Goal: Communication & Community: Answer question/provide support

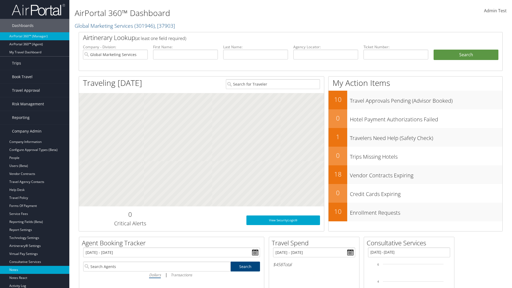
click at [35, 270] on link "Notes" at bounding box center [34, 270] width 69 height 8
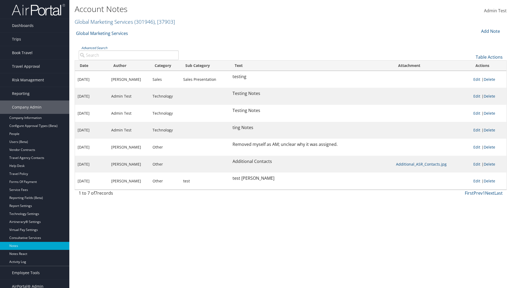
click at [490, 31] on div "Add Note" at bounding box center [489, 31] width 25 height 6
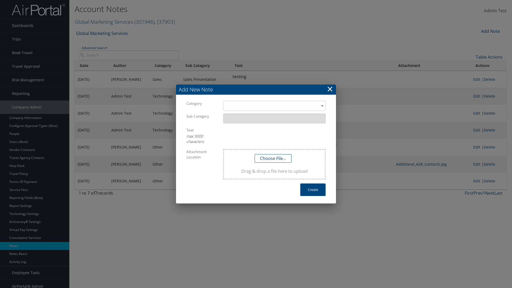
click at [256, 90] on h3 "Add New Note" at bounding box center [256, 90] width 160 height 10
click at [274, 106] on div "​" at bounding box center [274, 106] width 102 height 10
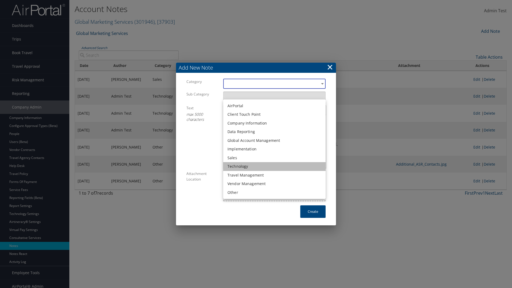
click at [274, 166] on li "Technology" at bounding box center [274, 166] width 102 height 9
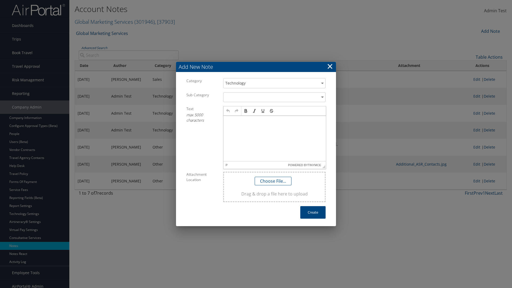
click at [275, 121] on p at bounding box center [275, 121] width 98 height 4
click at [313, 212] on button "Create" at bounding box center [312, 212] width 25 height 13
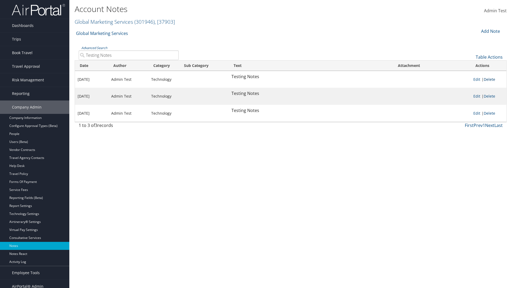
type input "Testing Notes"
click at [490, 79] on link "Delete" at bounding box center [489, 79] width 11 height 5
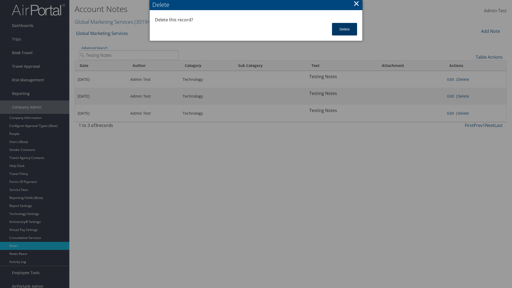
click at [344, 29] on button "Delete" at bounding box center [344, 29] width 25 height 13
